Goal: Entertainment & Leisure: Consume media (video, audio)

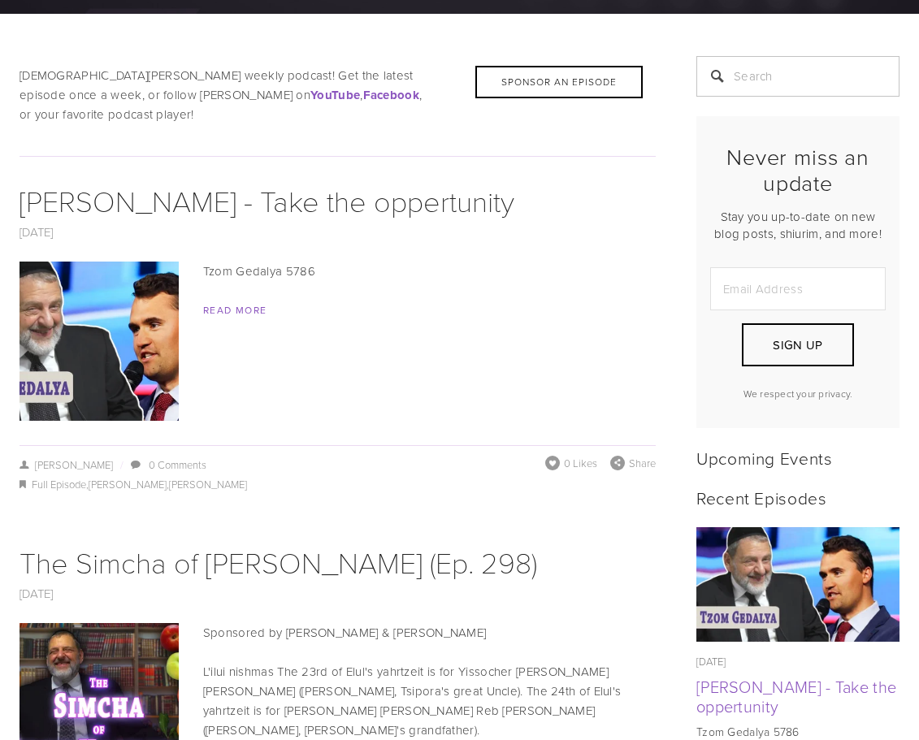
scroll to position [325, 0]
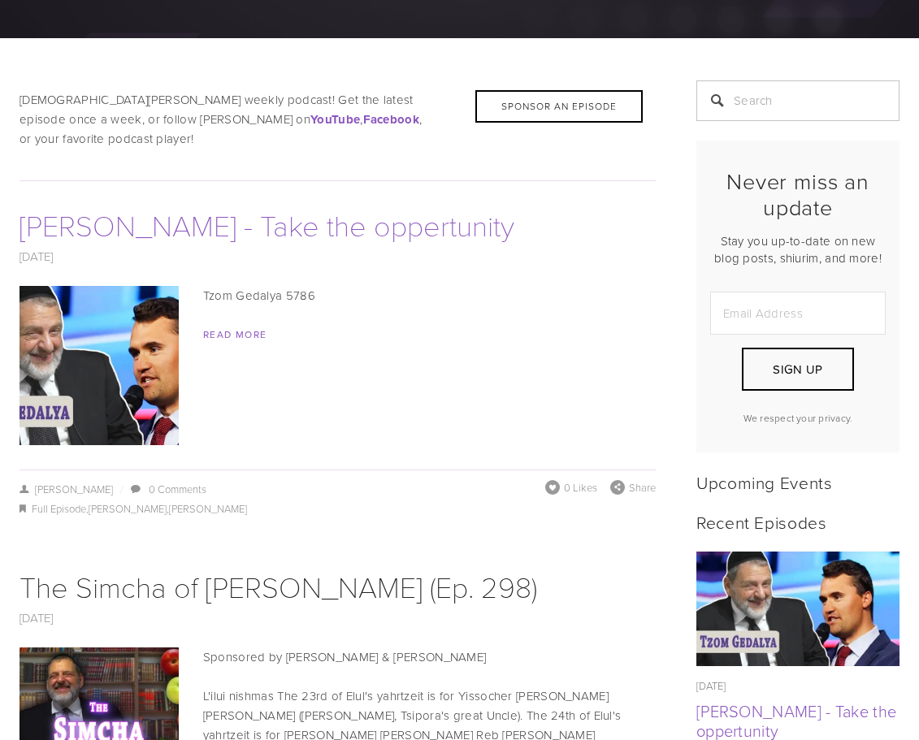
click at [324, 206] on link "[PERSON_NAME] - Take the oppertunity" at bounding box center [266, 225] width 495 height 40
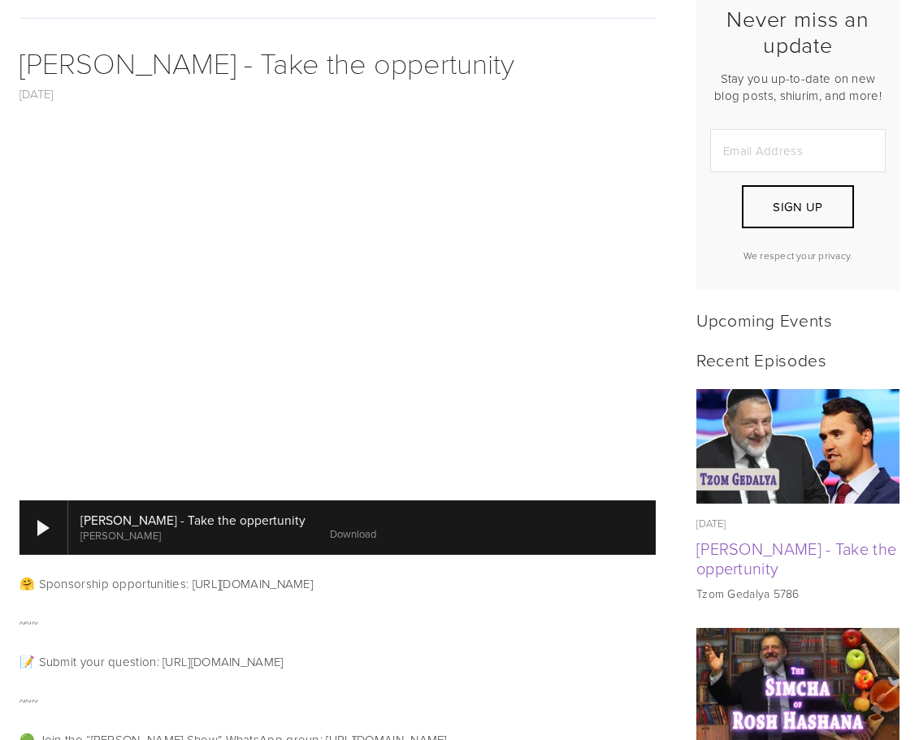
scroll to position [569, 0]
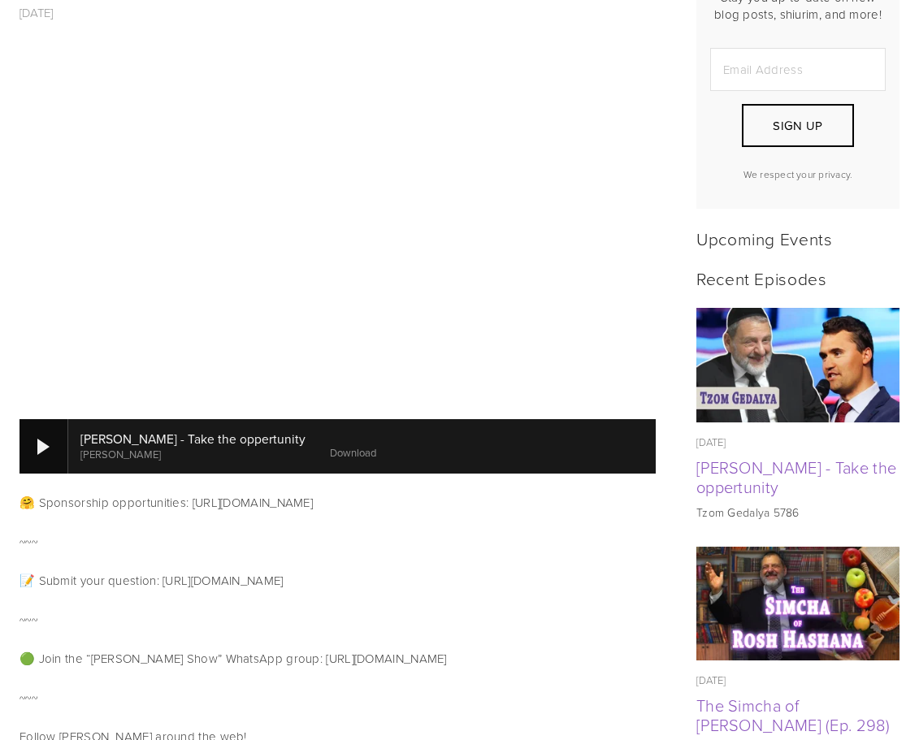
click at [41, 439] on div at bounding box center [43, 447] width 12 height 16
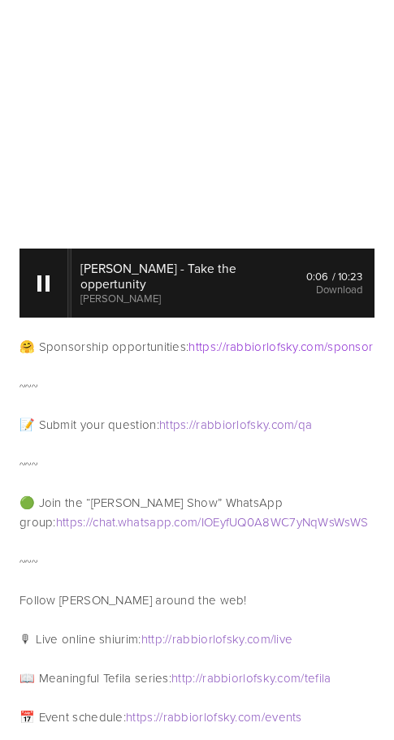
scroll to position [572, 0]
